Goal: Transaction & Acquisition: Purchase product/service

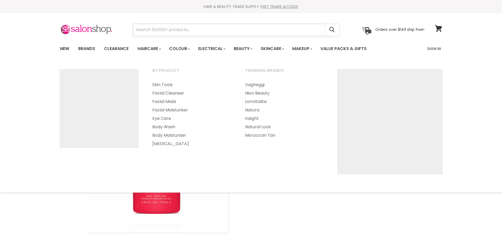
click at [184, 26] on input "Search" at bounding box center [229, 30] width 192 height 12
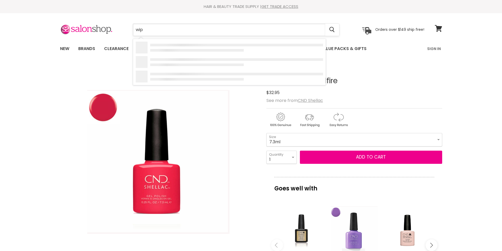
type input "wipe"
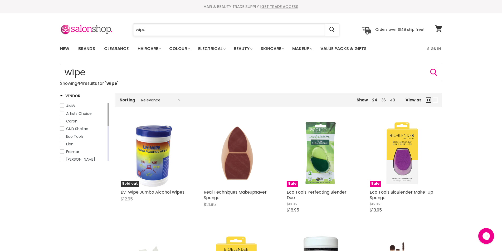
click at [136, 30] on input "wipe" at bounding box center [229, 30] width 192 height 12
type input "nail wipe"
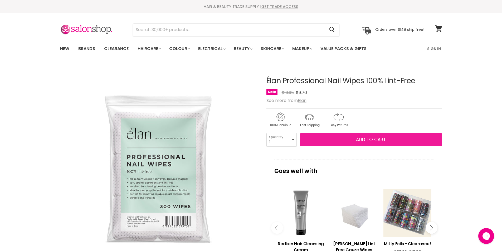
click at [366, 142] on span "Add to cart" at bounding box center [371, 140] width 30 height 6
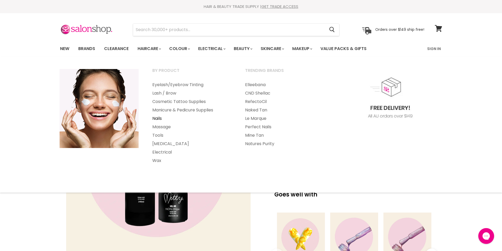
click at [157, 118] on link "Nails" at bounding box center [192, 118] width 92 height 8
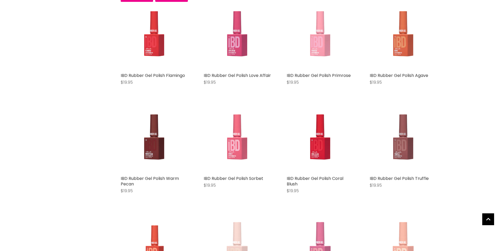
scroll to position [791, 0]
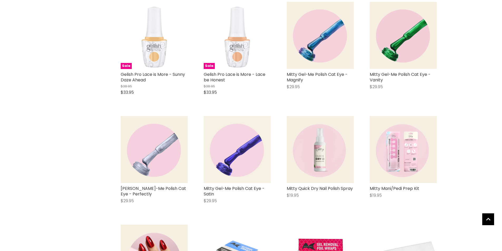
scroll to position [1739, 0]
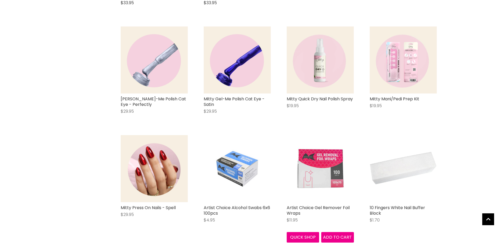
click at [316, 168] on img "Main content" at bounding box center [320, 168] width 67 height 67
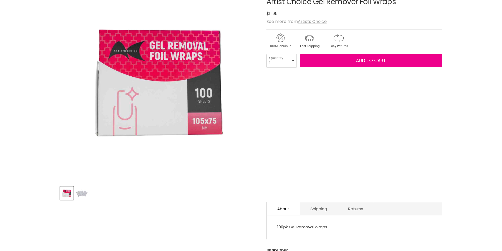
click at [87, 190] on img "Product thumbnails" at bounding box center [82, 193] width 12 height 12
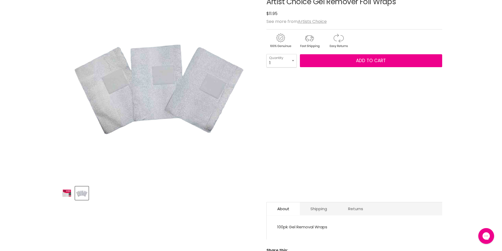
scroll to position [0, 0]
click at [73, 190] on img "Product thumbnails" at bounding box center [67, 193] width 12 height 12
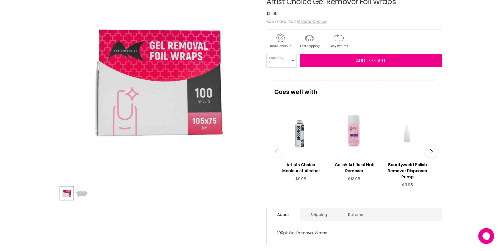
click at [83, 189] on img "Product thumbnails" at bounding box center [82, 193] width 12 height 12
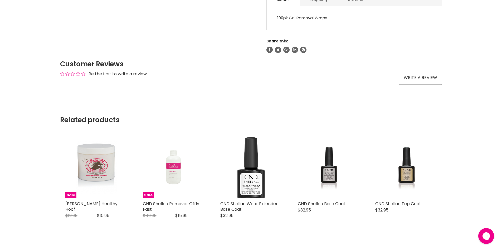
scroll to position [316, 0]
